Goal: Information Seeking & Learning: Find specific fact

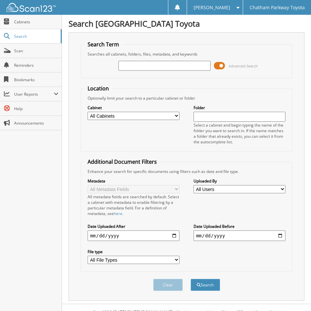
click at [171, 70] on input "text" at bounding box center [165, 66] width 92 height 10
type input "shiela matthews"
click at [191, 279] on button "Search" at bounding box center [206, 285] width 30 height 12
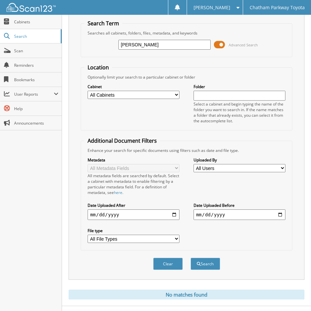
scroll to position [33, 0]
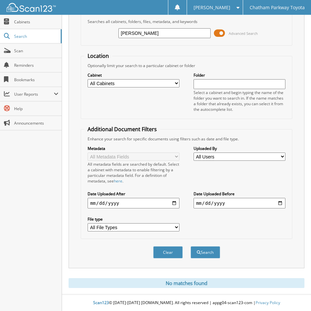
type input "[PERSON_NAME]"
click at [191, 246] on button "Search" at bounding box center [206, 252] width 30 height 12
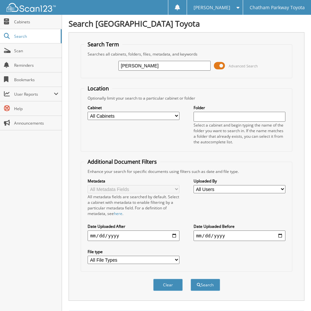
click at [162, 142] on div "Cabinet All Cabinets 2023 SALES 2023 SUBARU SALES 2024 SUBARU SALES 2025 SUBARU…" at bounding box center [186, 124] width 205 height 47
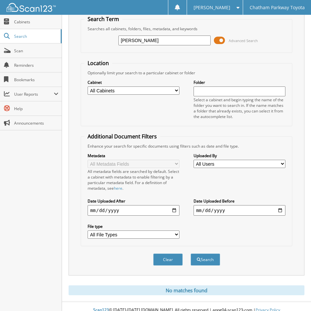
scroll to position [33, 0]
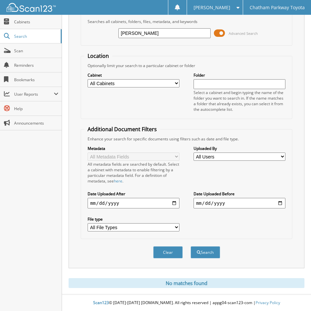
click at [142, 33] on input "[PERSON_NAME]" at bounding box center [165, 33] width 92 height 10
type input "shelia mathews"
click at [191, 246] on button "Search" at bounding box center [206, 252] width 30 height 12
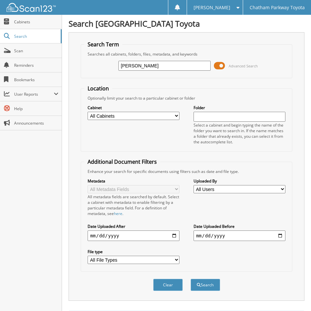
click at [152, 91] on fieldset "Location Optionally limit your search to a particular cabinet or folder Cabinet…" at bounding box center [187, 118] width 212 height 67
click at [86, 73] on div "[PERSON_NAME] Advanced Search" at bounding box center [186, 66] width 205 height 18
